Goal: Information Seeking & Learning: Learn about a topic

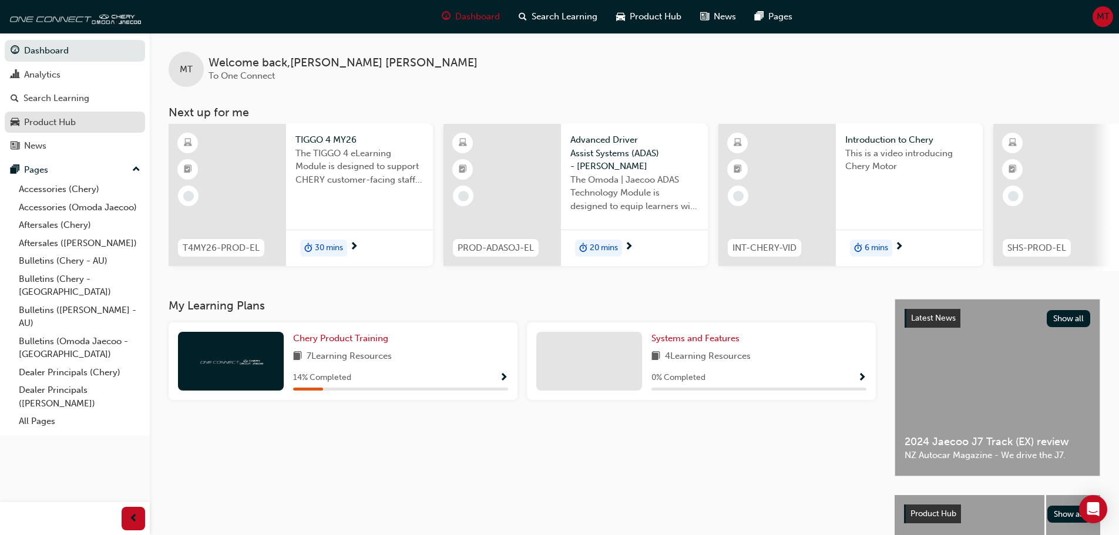
click at [45, 114] on link "Product Hub" at bounding box center [75, 123] width 140 height 22
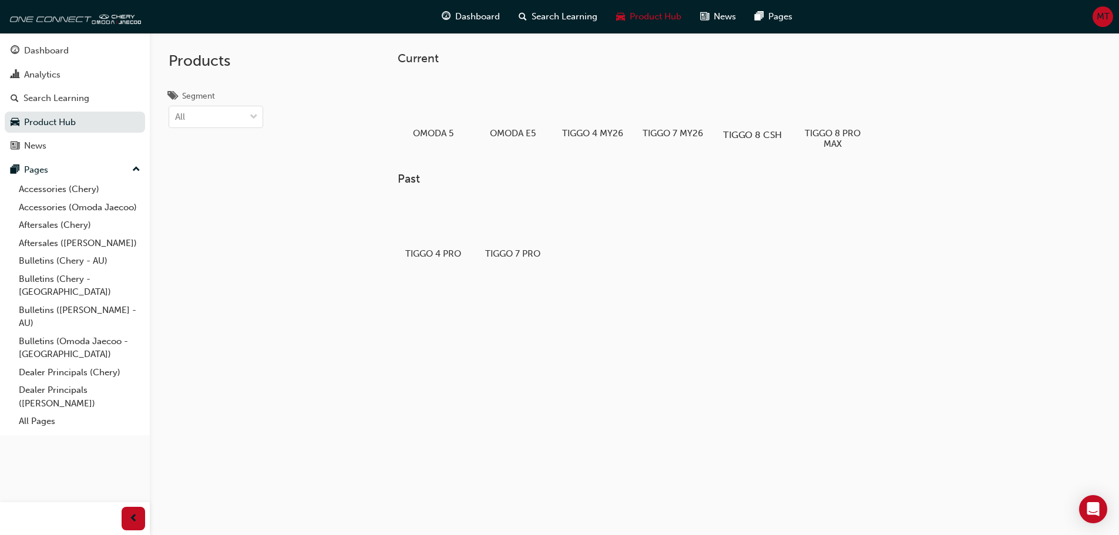
click at [743, 105] on div at bounding box center [752, 101] width 65 height 47
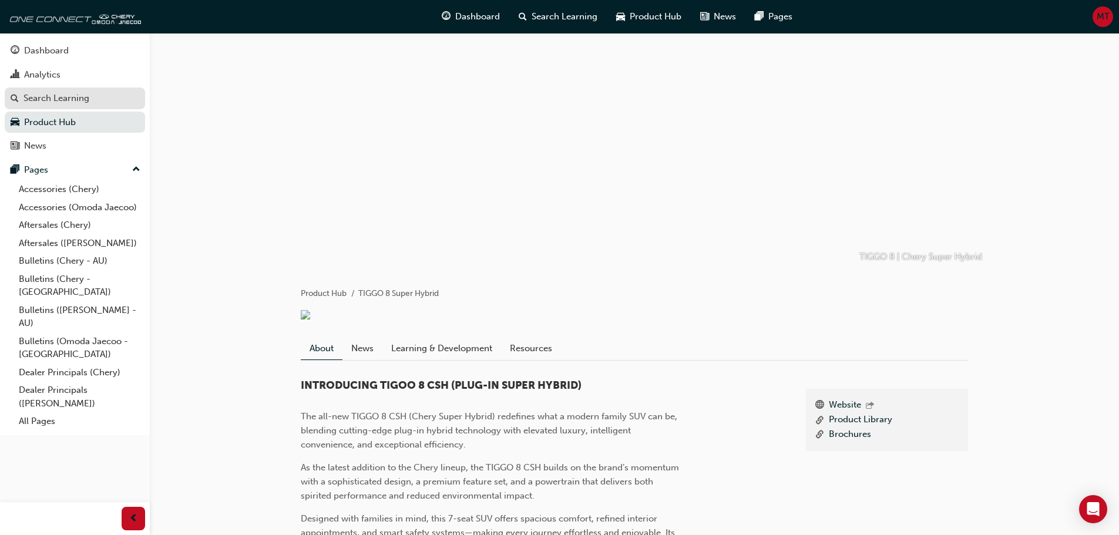
click at [65, 103] on div "Search Learning" at bounding box center [57, 99] width 66 height 14
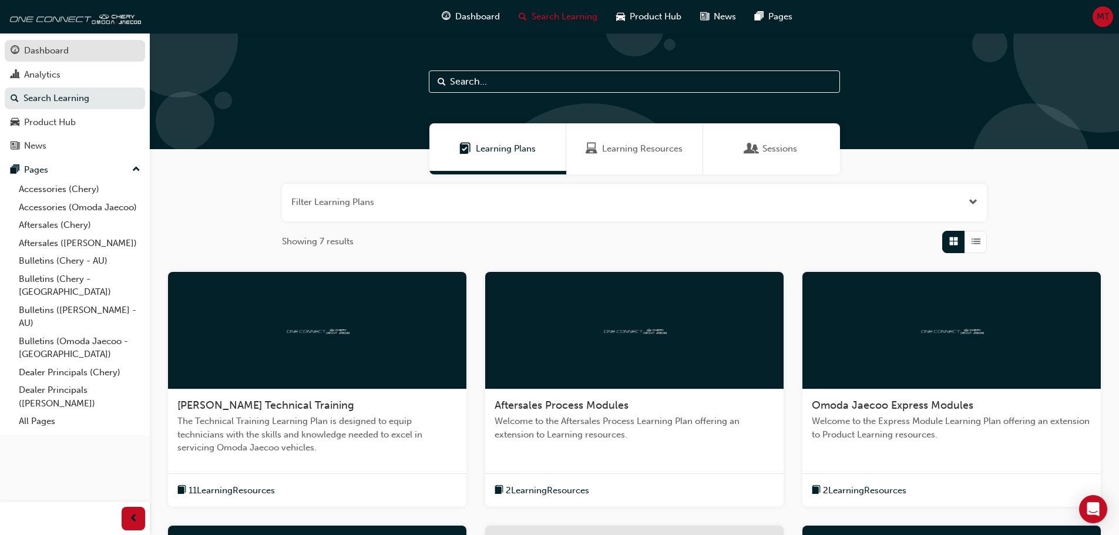
click at [53, 53] on div "Dashboard" at bounding box center [46, 51] width 45 height 14
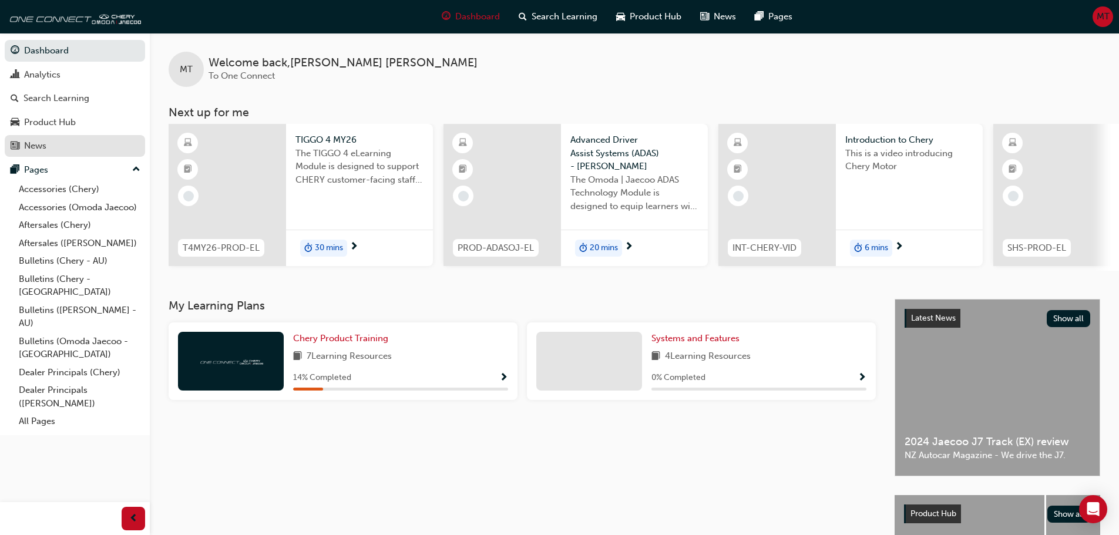
click at [43, 147] on div "News" at bounding box center [35, 146] width 22 height 14
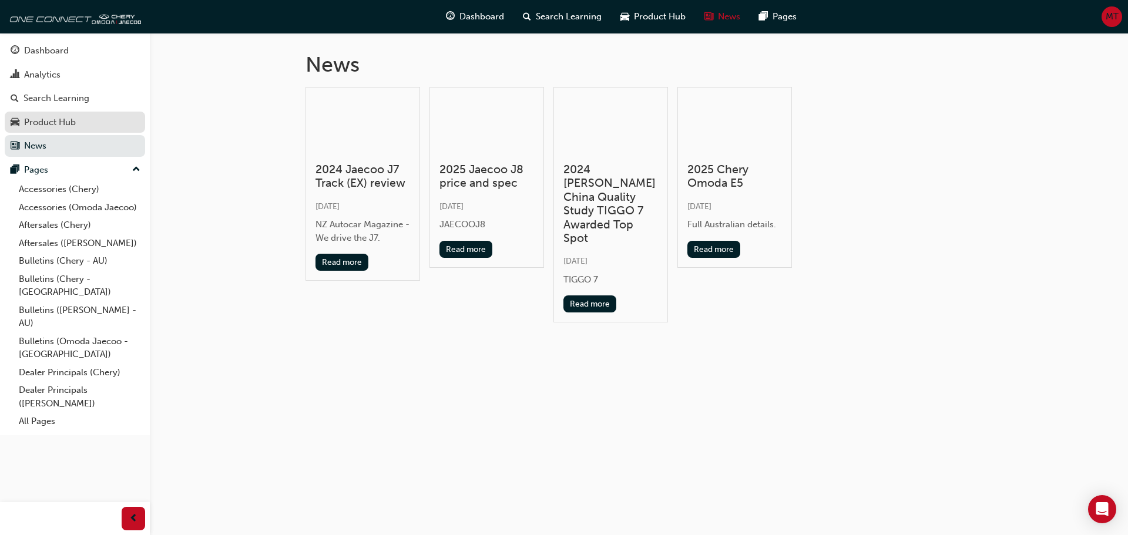
click at [72, 123] on div "Product Hub" at bounding box center [50, 123] width 52 height 14
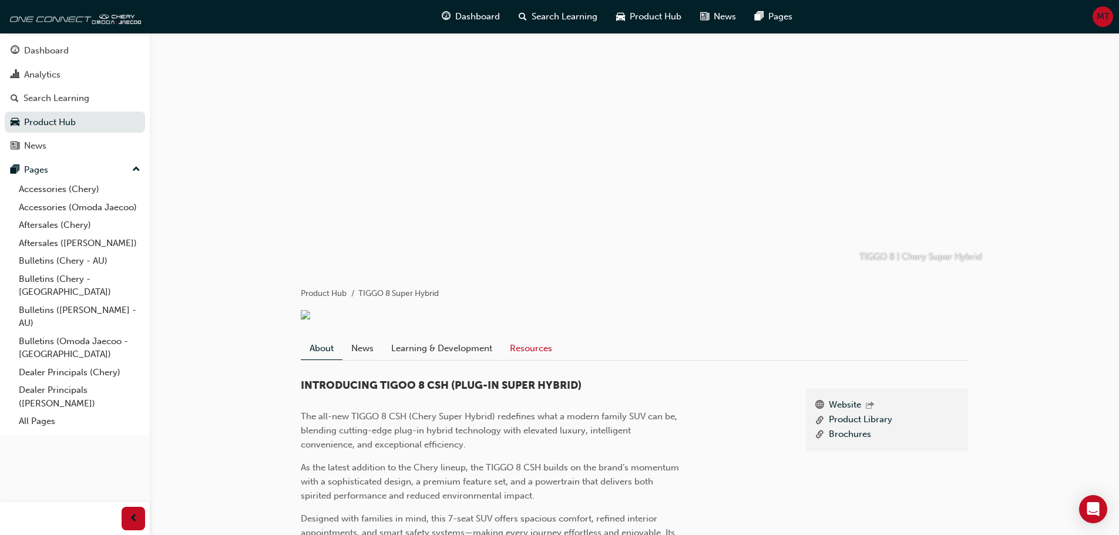
click at [534, 357] on link "Resources" at bounding box center [531, 348] width 60 height 22
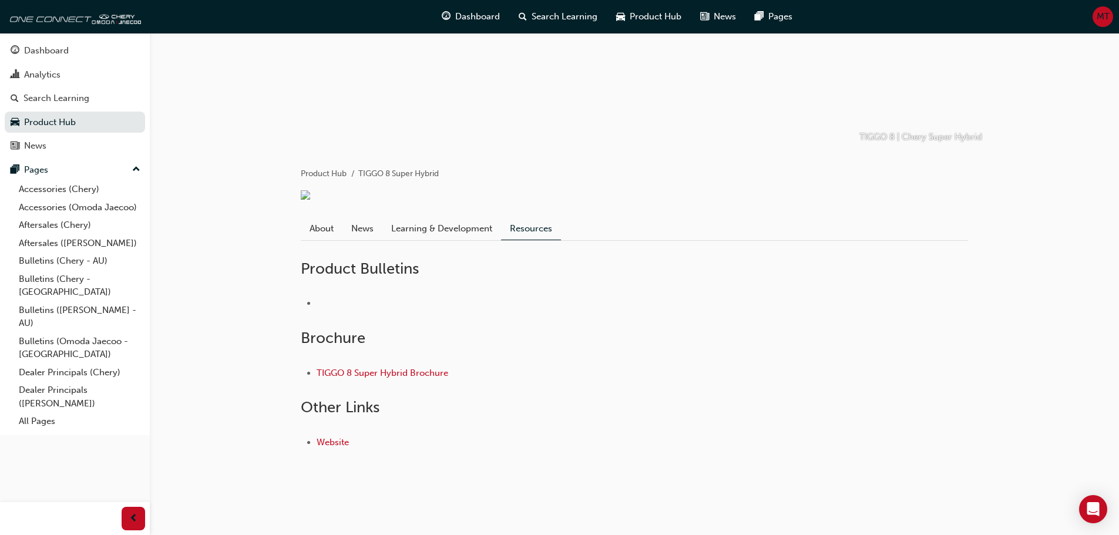
scroll to position [128, 0]
click at [446, 229] on link "Learning & Development" at bounding box center [442, 228] width 119 height 22
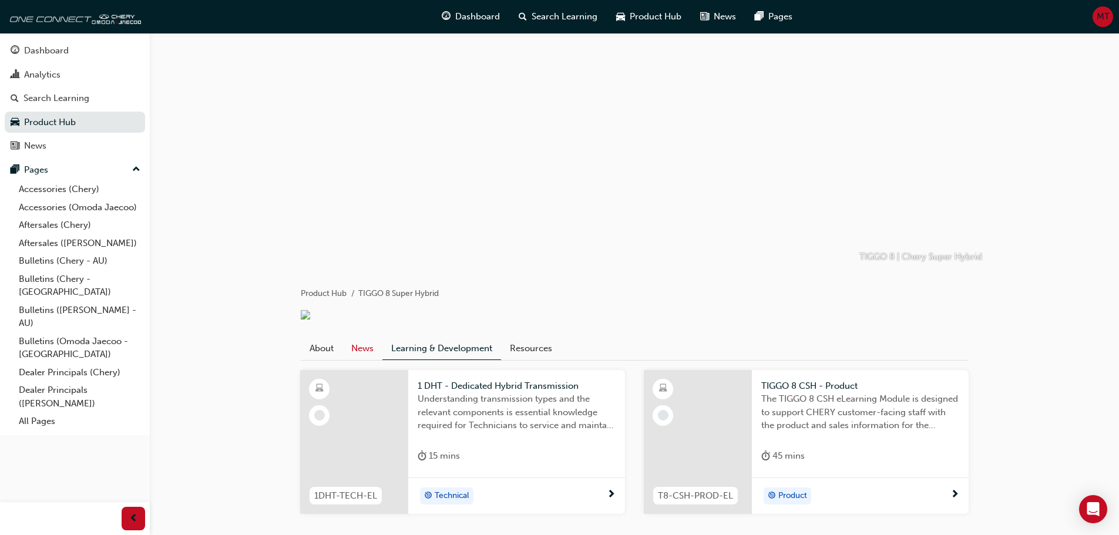
click at [353, 354] on link "News" at bounding box center [363, 348] width 40 height 22
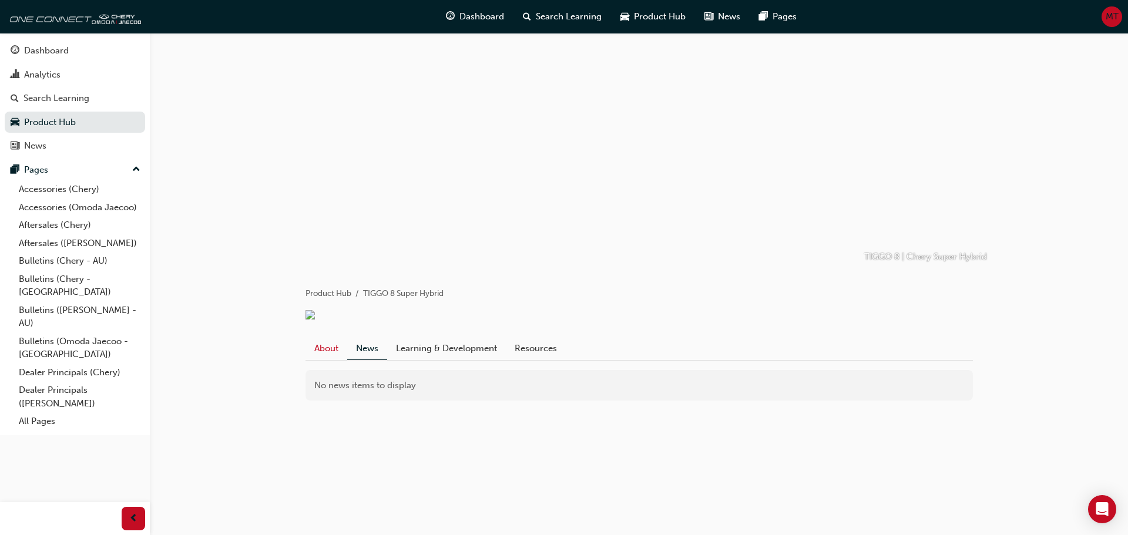
click at [322, 357] on link "About" at bounding box center [327, 348] width 42 height 22
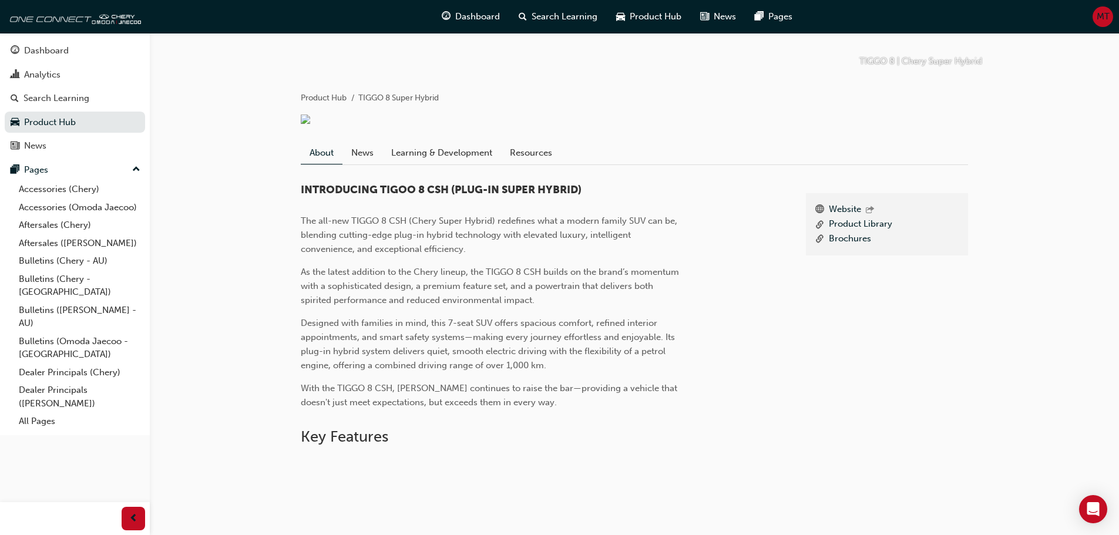
scroll to position [235, 0]
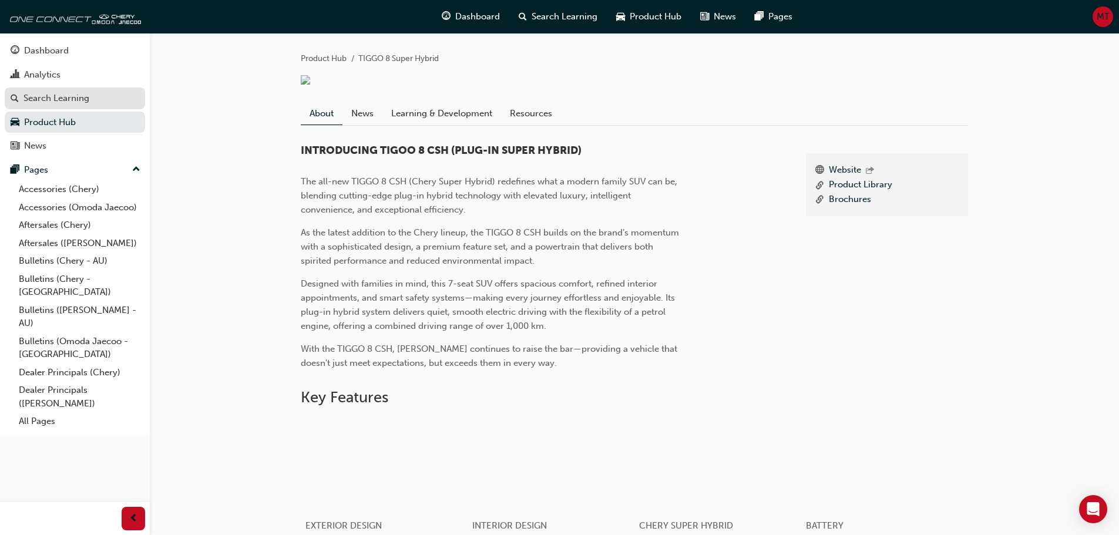
click at [62, 103] on div "Search Learning" at bounding box center [57, 99] width 66 height 14
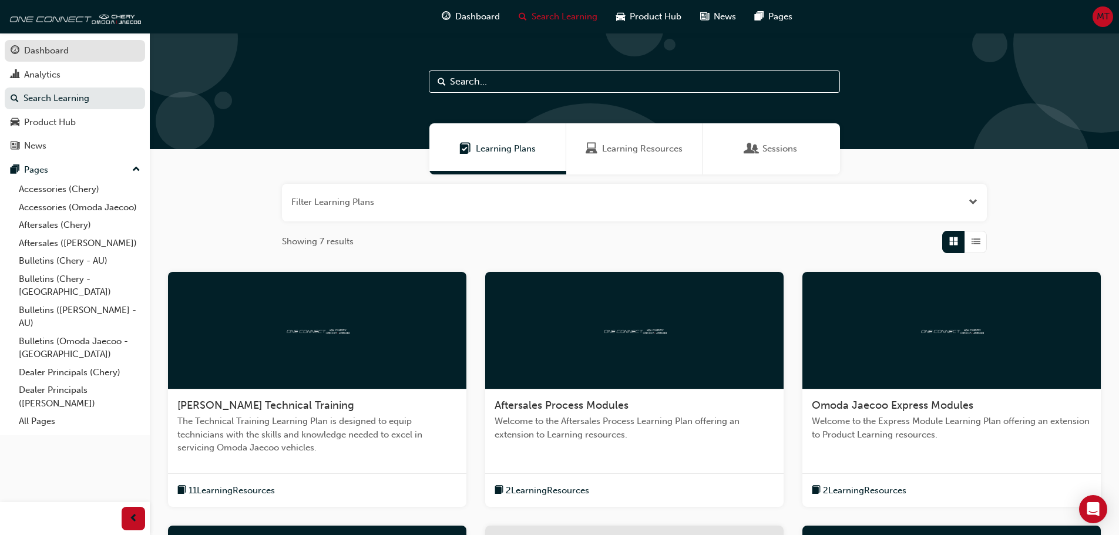
click at [67, 53] on div "Dashboard" at bounding box center [46, 51] width 45 height 14
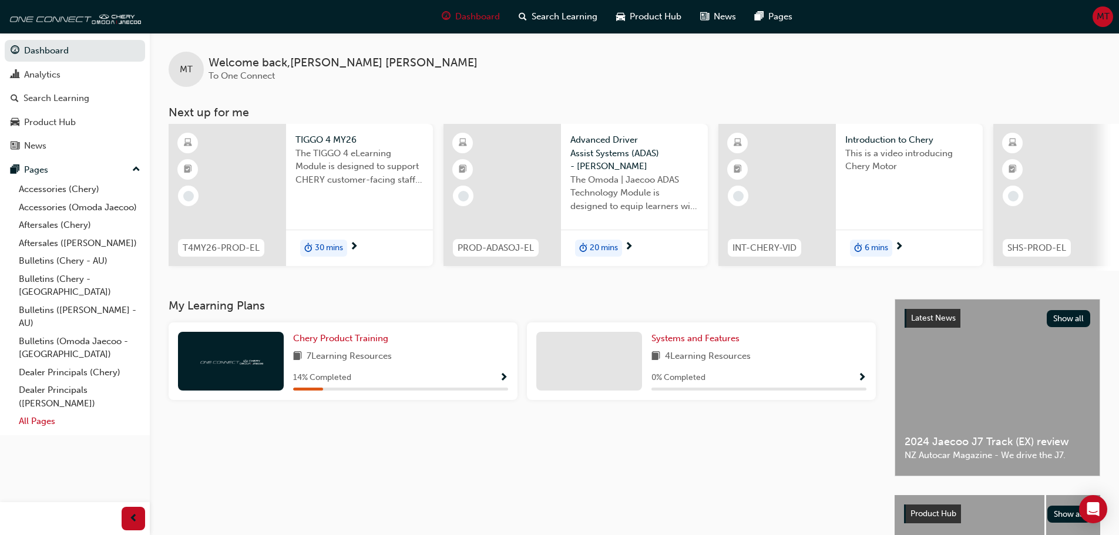
click at [46, 412] on link "All Pages" at bounding box center [79, 421] width 131 height 18
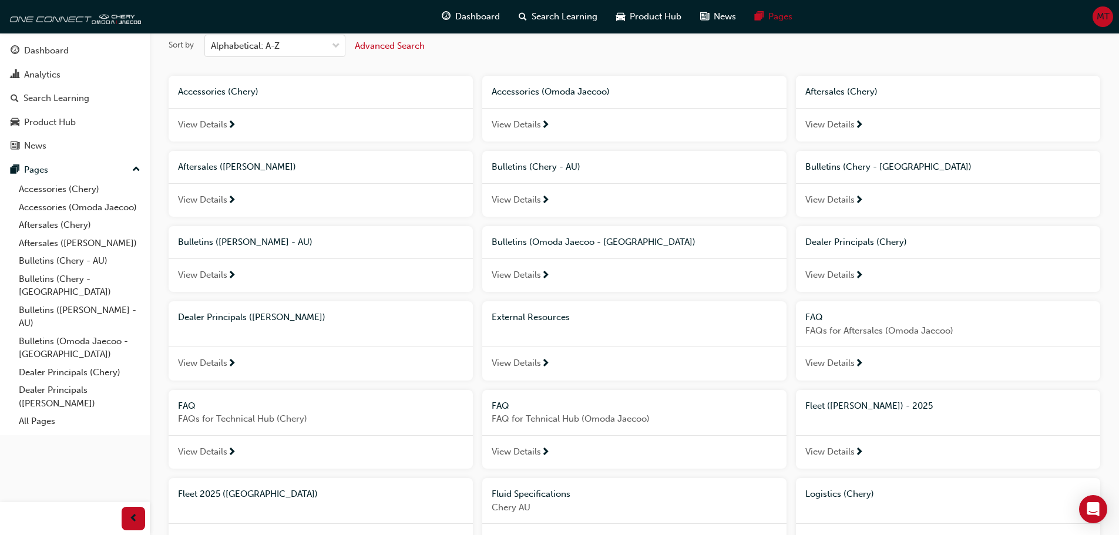
scroll to position [118, 0]
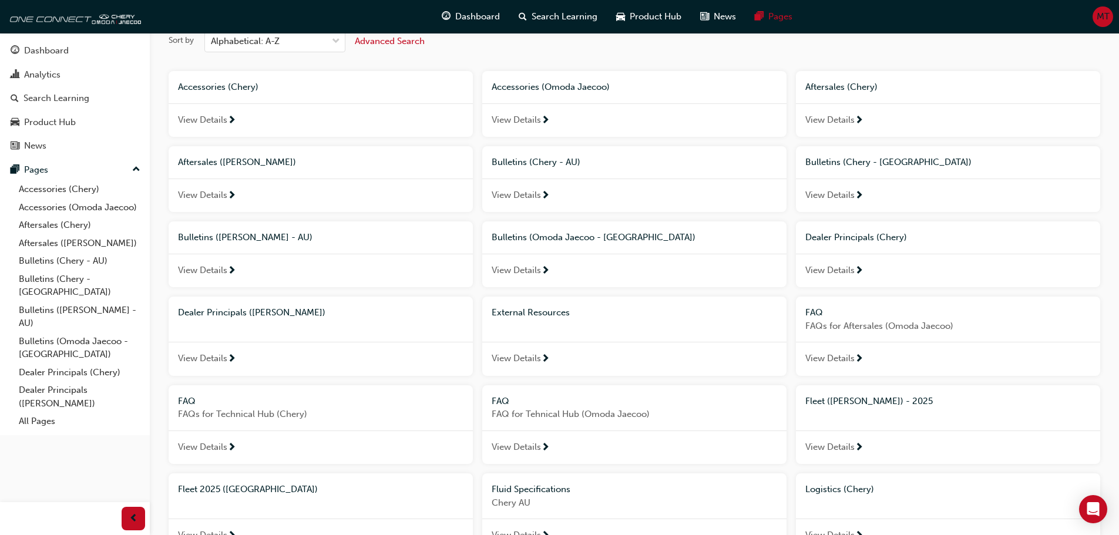
click at [841, 110] on div "View Details" at bounding box center [948, 120] width 304 height 34
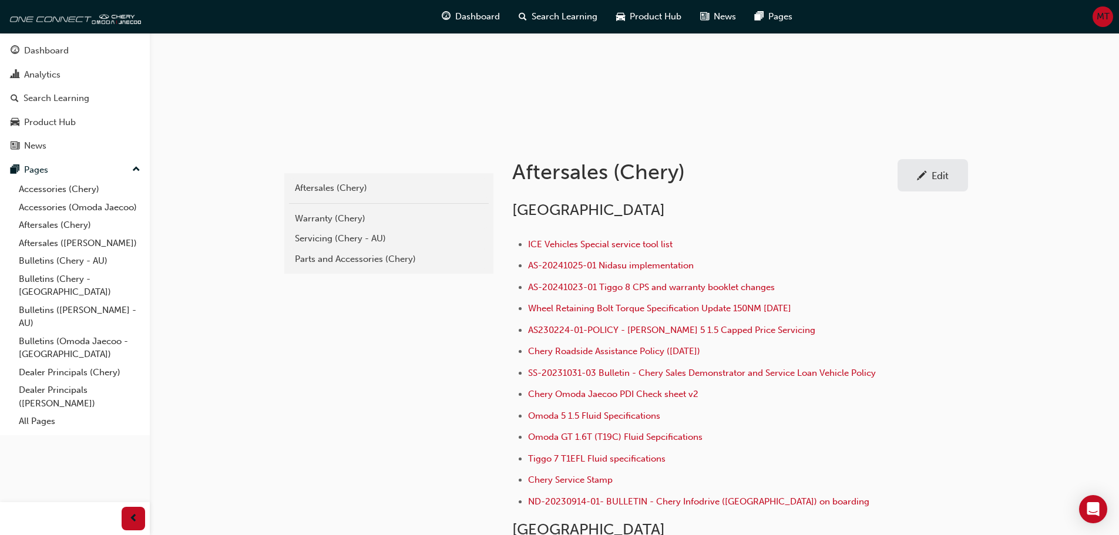
scroll to position [119, 0]
